Goal: Communication & Community: Ask a question

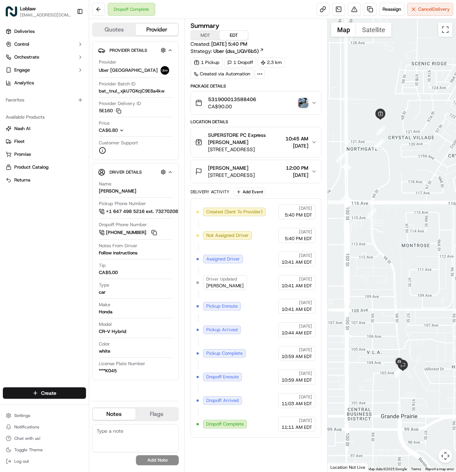
click at [305, 101] on img "button" at bounding box center [304, 103] width 10 height 10
click at [33, 438] on span "Chat with us!" at bounding box center [27, 438] width 26 height 6
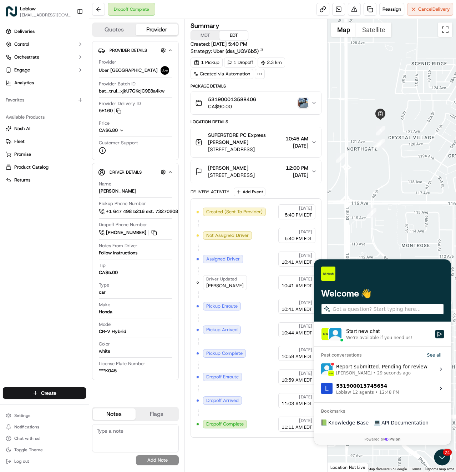
click at [362, 334] on div "Start new chat" at bounding box center [388, 330] width 85 height 7
click at [436, 334] on button "Start new chat We're available if you need us!" at bounding box center [440, 334] width 9 height 9
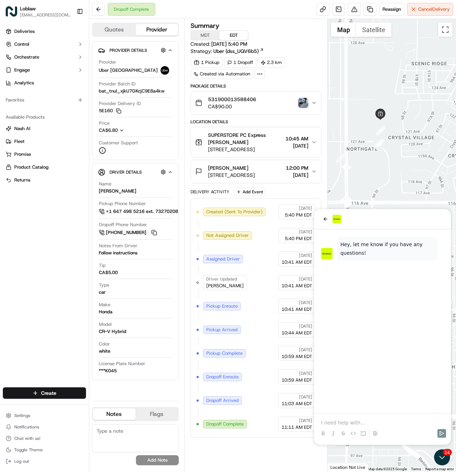
click at [209, 441] on div "Summary MDT EDT Created: Sep 12 2025 5:40 PM Strategy: Uber (dss_UQV6b5) 1 Pick…" at bounding box center [256, 244] width 131 height 445
click at [354, 417] on div at bounding box center [382, 426] width 131 height 27
click at [356, 422] on p at bounding box center [382, 422] width 123 height 7
